Goal: Information Seeking & Learning: Learn about a topic

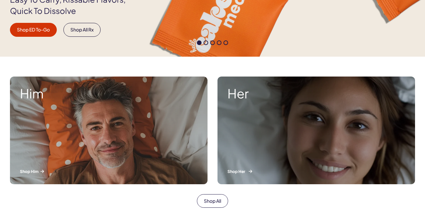
scroll to position [176, 0]
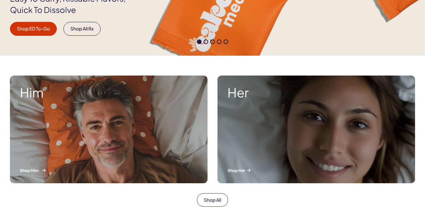
click at [47, 160] on div "Him Shop Him" at bounding box center [109, 130] width 198 height 108
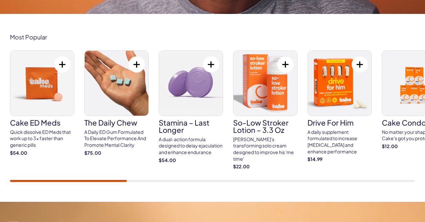
scroll to position [215, 0]
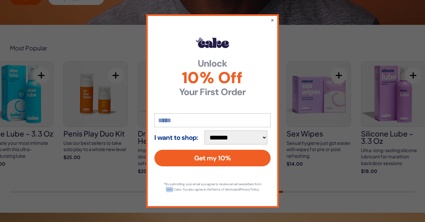
click at [274, 18] on button "×" at bounding box center [273, 20] width 4 height 7
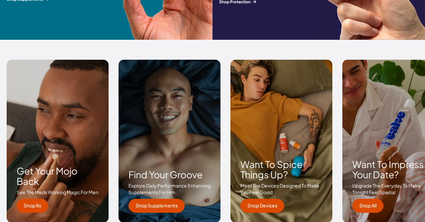
scroll to position [931, 0]
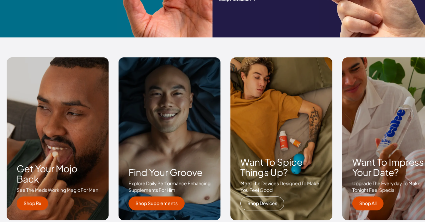
click at [263, 205] on link "Shop Devices" at bounding box center [262, 204] width 44 height 14
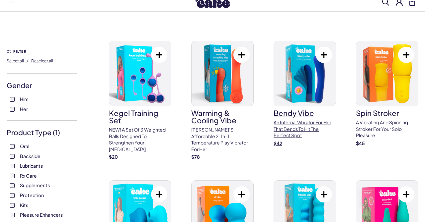
scroll to position [26, 0]
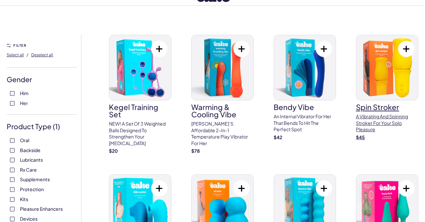
click at [382, 81] on img at bounding box center [387, 67] width 62 height 65
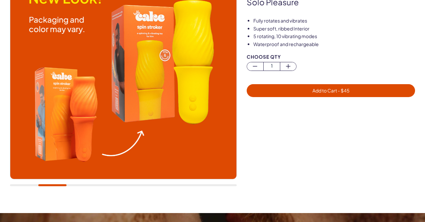
scroll to position [89, 0]
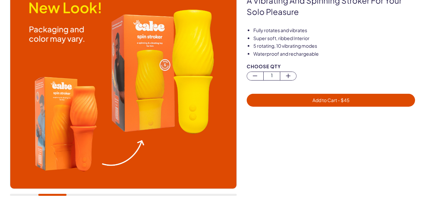
click at [95, 189] on img at bounding box center [123, 76] width 226 height 226
click at [91, 189] on img at bounding box center [123, 76] width 226 height 226
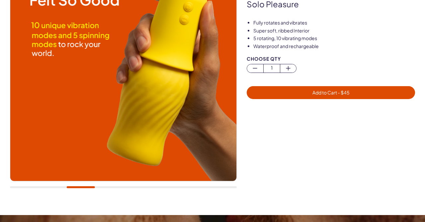
scroll to position [98, 0]
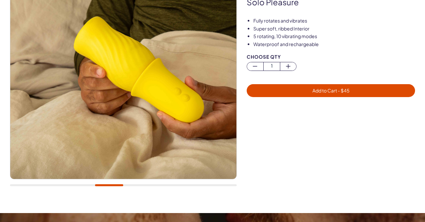
click at [123, 185] on div at bounding box center [109, 186] width 28 height 2
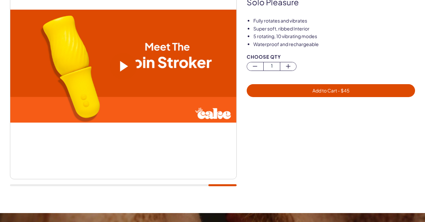
click at [257, 191] on div at bounding box center [336, 155] width 178 height 77
click at [129, 69] on span at bounding box center [123, 66] width 27 height 27
click at [107, 117] on video at bounding box center [123, 66] width 226 height 113
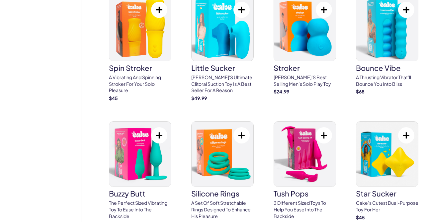
scroll to position [1330, 0]
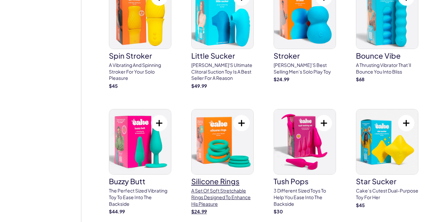
click at [235, 121] on img at bounding box center [223, 142] width 62 height 65
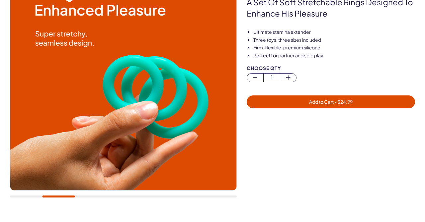
scroll to position [87, 0]
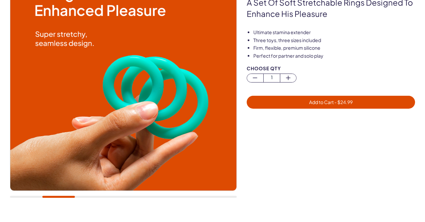
click at [99, 189] on img at bounding box center [123, 78] width 226 height 226
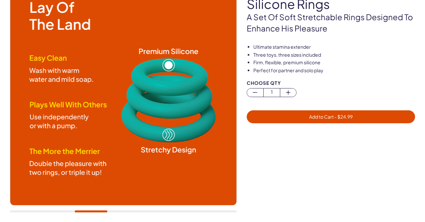
scroll to position [78, 0]
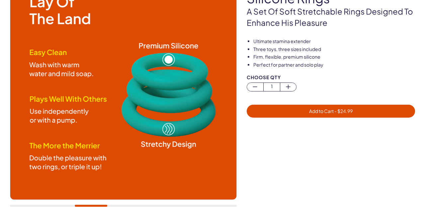
click at [131, 197] on img at bounding box center [123, 87] width 226 height 226
click at [128, 200] on div at bounding box center [123, 86] width 227 height 227
click at [130, 209] on div at bounding box center [123, 93] width 227 height 241
click at [140, 204] on div at bounding box center [123, 93] width 227 height 241
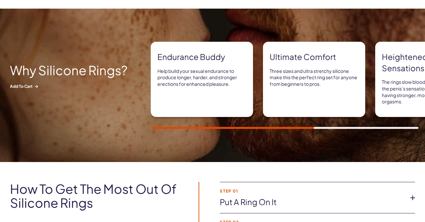
scroll to position [305, 0]
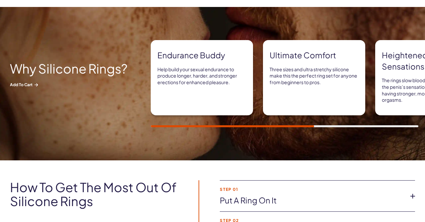
click at [199, 125] on div at bounding box center [232, 126] width 163 height 2
click at [143, 134] on img at bounding box center [212, 84] width 425 height 154
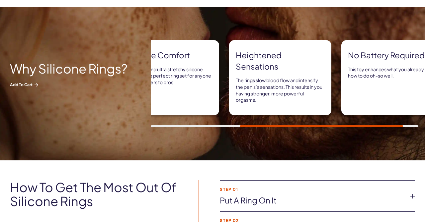
click at [319, 126] on div at bounding box center [321, 126] width 163 height 2
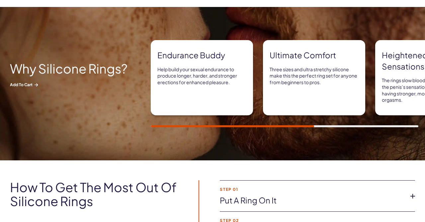
click at [358, 123] on div "Endurance buddy Help build your sexual endurance to produce longer, harder, and…" at bounding box center [288, 83] width 274 height 87
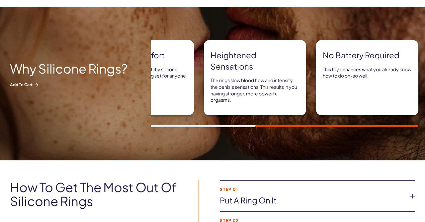
click at [349, 127] on div at bounding box center [336, 126] width 163 height 2
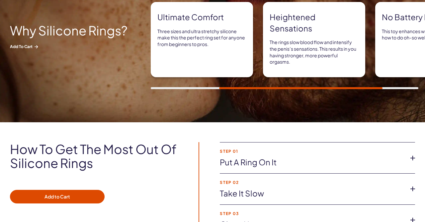
scroll to position [389, 0]
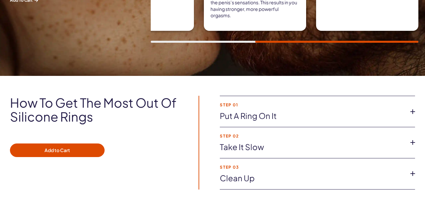
click at [270, 120] on link "Put a ring on it" at bounding box center [312, 116] width 185 height 11
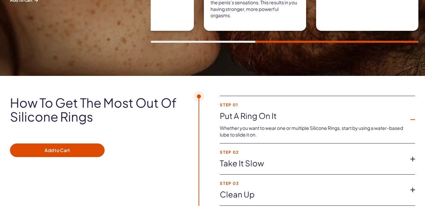
click at [274, 111] on link "Put a ring on it" at bounding box center [312, 116] width 185 height 11
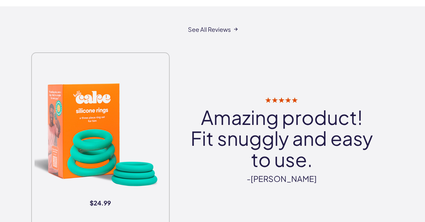
scroll to position [814, 0]
